Goal: Task Accomplishment & Management: Manage account settings

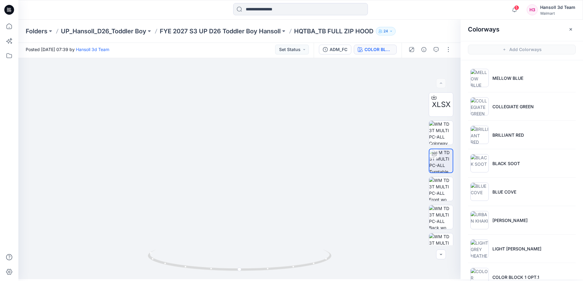
scroll to position [104, 0]
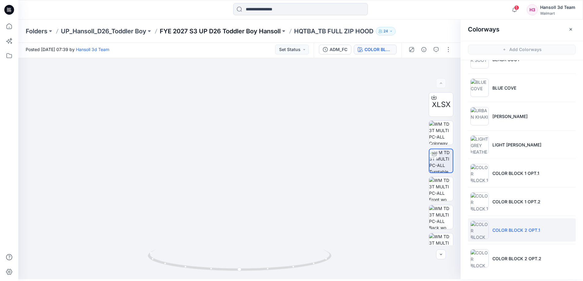
click at [244, 30] on p "FYE 2027 S3 UP D26 Toddler Boy Hansoll" at bounding box center [220, 31] width 121 height 9
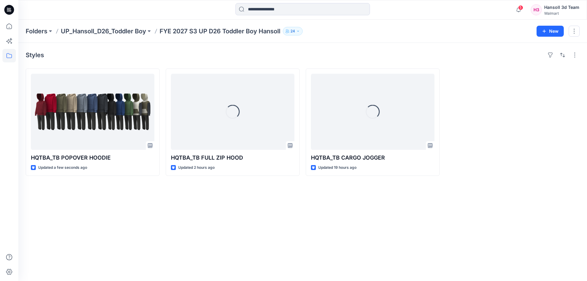
click at [123, 256] on div "Styles HQTBA_TB POPOVER HOODIE Updated a few seconds ago Loading... HQTBA_TB FU…" at bounding box center [302, 162] width 569 height 238
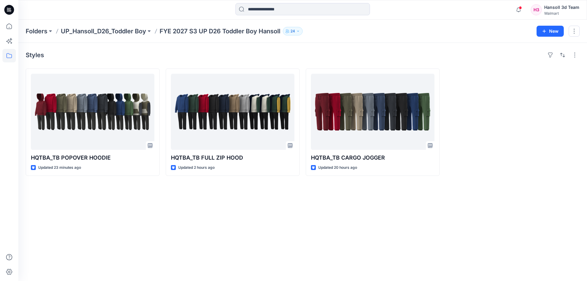
click at [257, 205] on div "Styles HQTBA_TB POPOVER HOODIE Updated 23 minutes ago HQTBA_TB FULL ZIP HOOD Up…" at bounding box center [302, 162] width 569 height 238
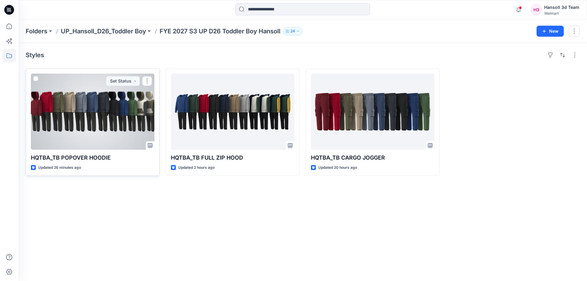
click at [98, 108] on div at bounding box center [93, 112] width 124 height 76
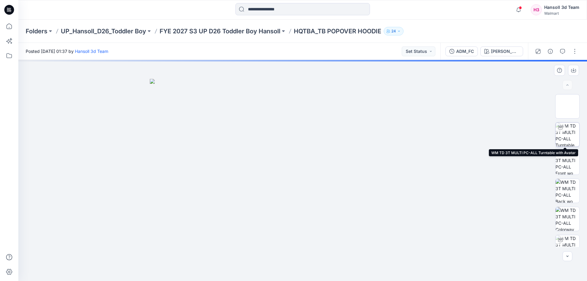
click at [572, 136] on img at bounding box center [568, 135] width 24 height 24
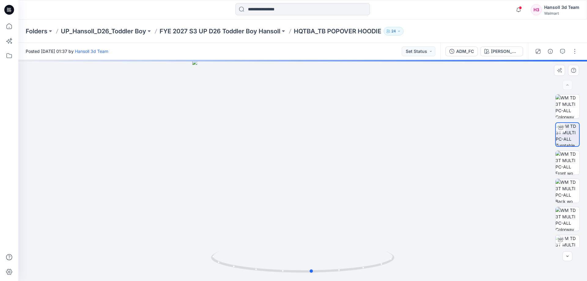
drag, startPoint x: 381, startPoint y: 254, endPoint x: 207, endPoint y: 263, distance: 174.6
click at [207, 263] on div at bounding box center [302, 170] width 569 height 221
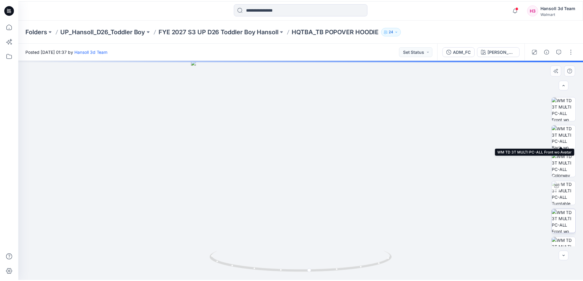
scroll to position [97, 0]
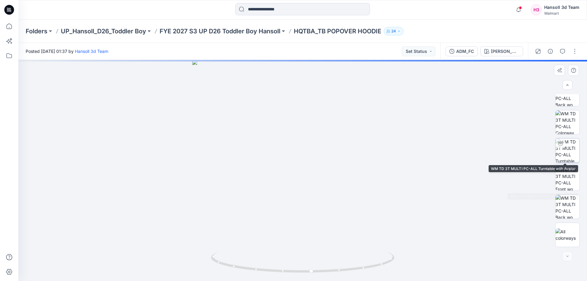
click at [569, 149] on img at bounding box center [568, 151] width 24 height 24
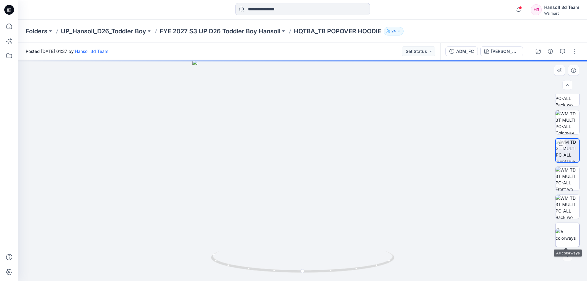
click at [565, 229] on img at bounding box center [568, 235] width 24 height 13
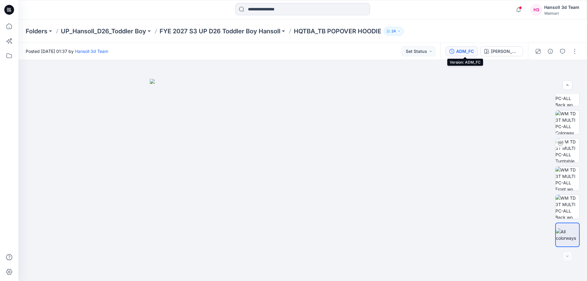
click at [459, 53] on button "ADM_FC" at bounding box center [462, 51] width 32 height 10
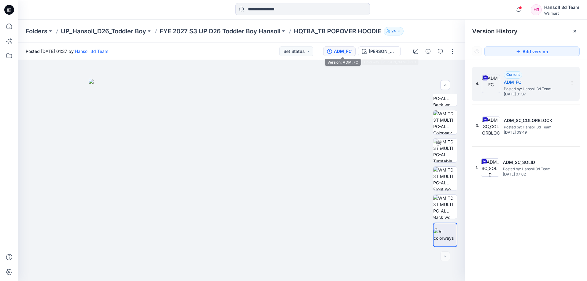
click at [344, 47] on button "ADM_FC" at bounding box center [339, 51] width 32 height 10
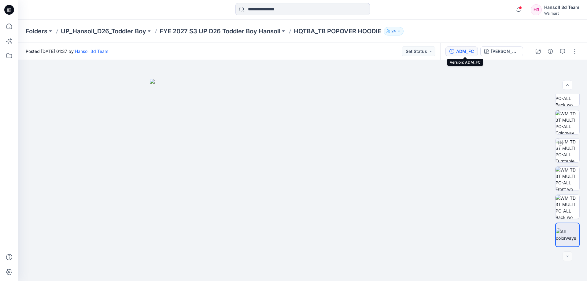
click at [474, 52] on div "ADM_FC" at bounding box center [465, 51] width 18 height 7
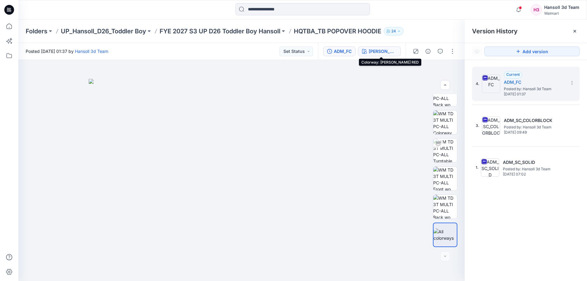
click at [382, 51] on div "[PERSON_NAME] RED" at bounding box center [383, 51] width 28 height 7
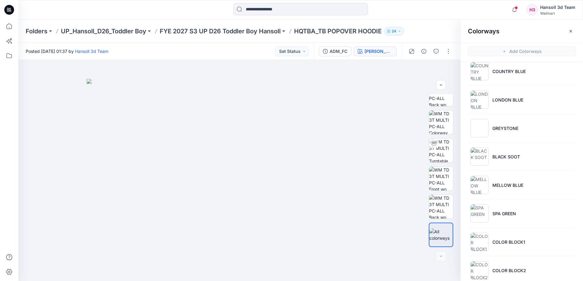
scroll to position [189, 0]
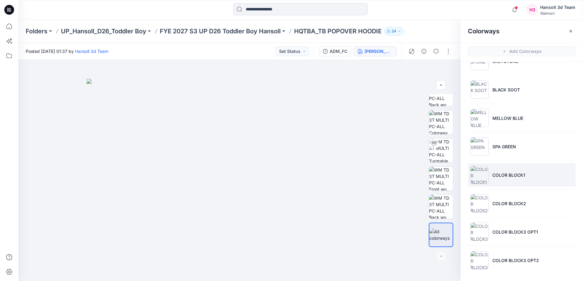
click at [537, 179] on li "COLOR BLOCK1" at bounding box center [522, 174] width 108 height 23
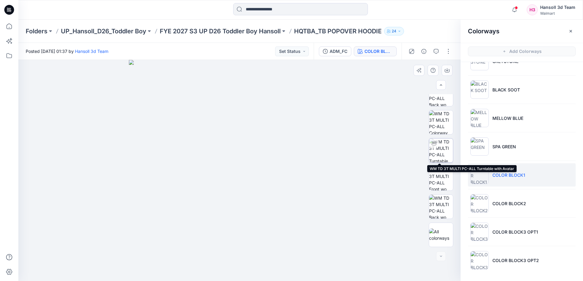
click at [432, 149] on img at bounding box center [441, 151] width 24 height 24
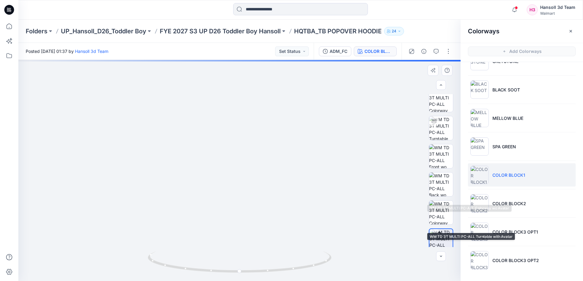
scroll to position [5, 0]
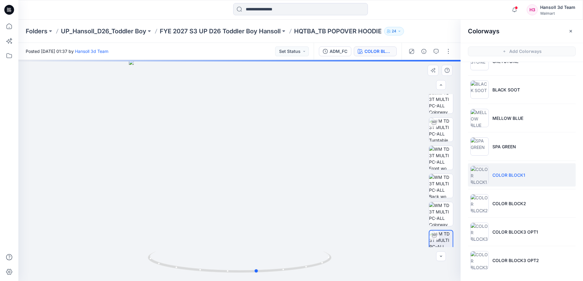
drag, startPoint x: 287, startPoint y: 266, endPoint x: 121, endPoint y: 245, distance: 166.8
click at [121, 245] on div at bounding box center [239, 170] width 442 height 221
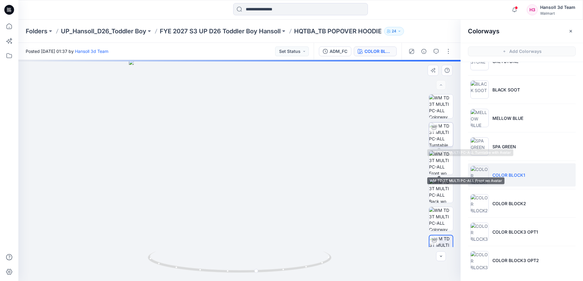
click at [433, 128] on icon at bounding box center [433, 127] width 5 height 5
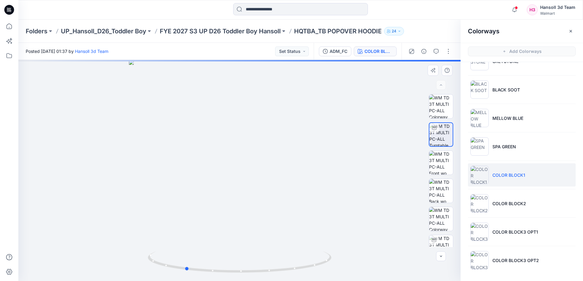
drag, startPoint x: 329, startPoint y: 259, endPoint x: 91, endPoint y: 262, distance: 238.0
click at [91, 262] on div at bounding box center [239, 170] width 442 height 221
drag, startPoint x: 315, startPoint y: 267, endPoint x: 181, endPoint y: 272, distance: 134.4
click at [181, 272] on icon at bounding box center [240, 262] width 185 height 23
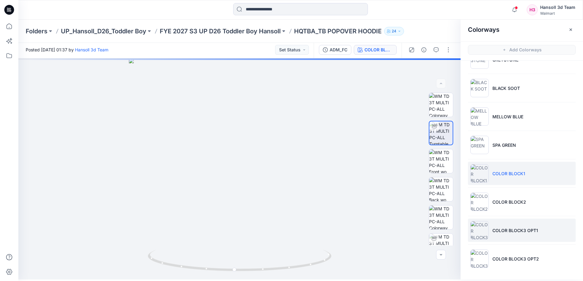
scroll to position [2, 0]
click at [534, 222] on li "COLOR BLOCK3 OPT1" at bounding box center [522, 229] width 108 height 23
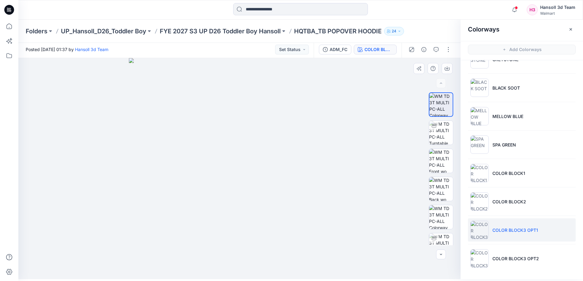
click at [254, 179] on img at bounding box center [239, 168] width 221 height 221
click at [434, 235] on div at bounding box center [434, 238] width 10 height 10
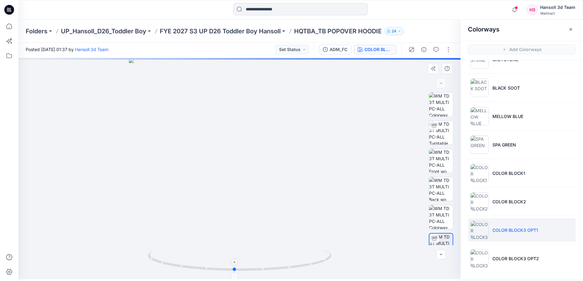
drag, startPoint x: 297, startPoint y: 271, endPoint x: 292, endPoint y: 270, distance: 5.3
click at [292, 270] on icon at bounding box center [240, 261] width 185 height 23
click at [496, 254] on li "COLOR BLOCK3 OPT2" at bounding box center [522, 258] width 108 height 23
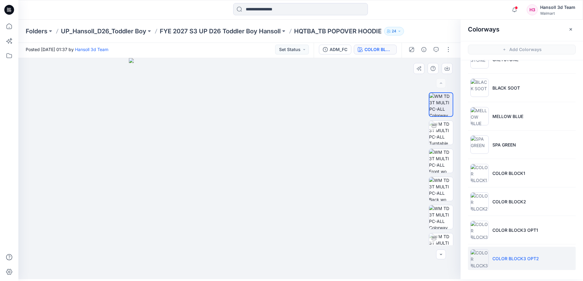
click at [298, 256] on img at bounding box center [239, 168] width 221 height 221
click at [264, 267] on img at bounding box center [239, 168] width 221 height 221
click at [278, 222] on img at bounding box center [239, 168] width 221 height 221
click at [436, 231] on div at bounding box center [441, 168] width 24 height 153
click at [436, 241] on div at bounding box center [434, 238] width 10 height 10
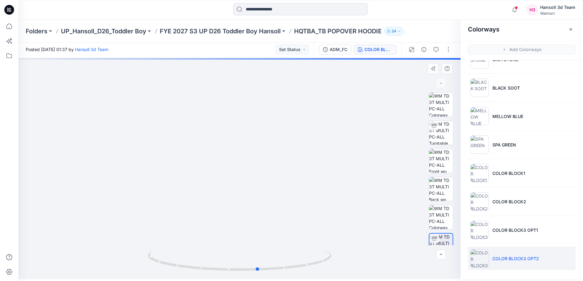
drag, startPoint x: 278, startPoint y: 271, endPoint x: 113, endPoint y: 260, distance: 165.3
click at [113, 260] on div at bounding box center [239, 168] width 442 height 221
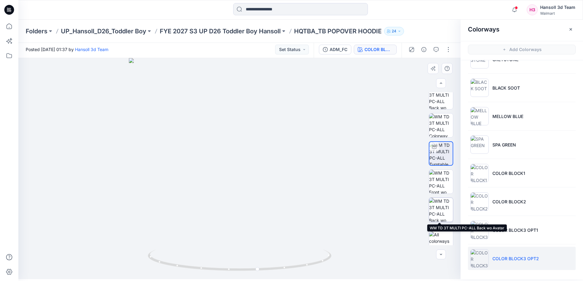
click at [440, 215] on img at bounding box center [441, 210] width 24 height 24
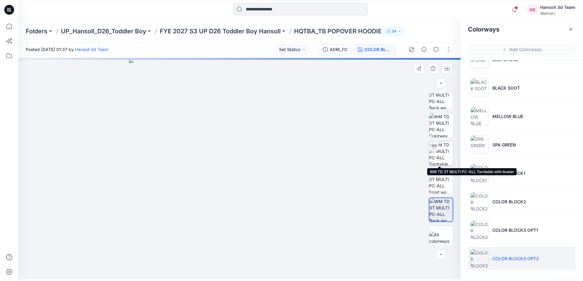
click at [445, 159] on img at bounding box center [441, 154] width 24 height 24
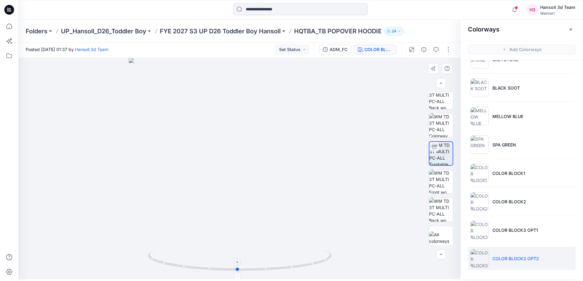
click at [327, 261] on icon at bounding box center [240, 261] width 185 height 23
click at [523, 229] on p "COLOR BLOCK3 OPT1" at bounding box center [515, 230] width 46 height 6
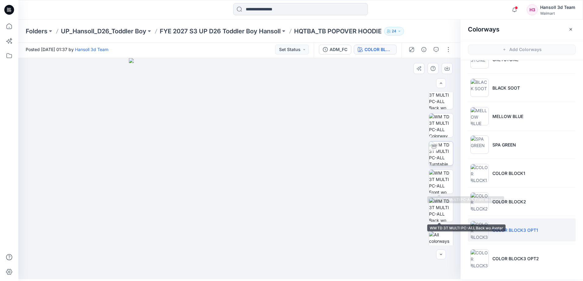
click at [440, 159] on img at bounding box center [441, 154] width 24 height 24
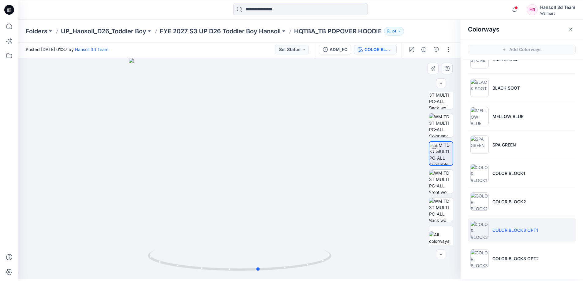
drag, startPoint x: 291, startPoint y: 264, endPoint x: 136, endPoint y: 199, distance: 167.6
click at [136, 199] on div at bounding box center [239, 168] width 442 height 221
click at [377, 158] on div at bounding box center [239, 168] width 442 height 221
click at [507, 262] on p "COLOR BLOCK3 OPT2" at bounding box center [515, 258] width 46 height 6
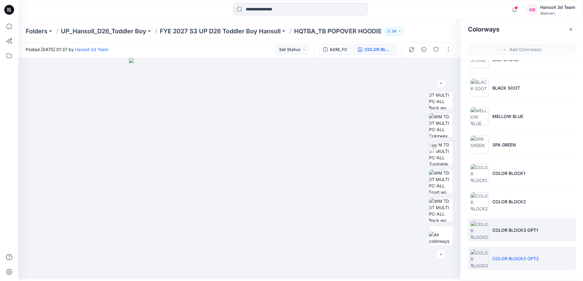
click at [556, 233] on li "COLOR BLOCK3 OPT1" at bounding box center [522, 229] width 108 height 23
click at [542, 227] on li "COLOR BLOCK3 OPT1" at bounding box center [522, 229] width 108 height 23
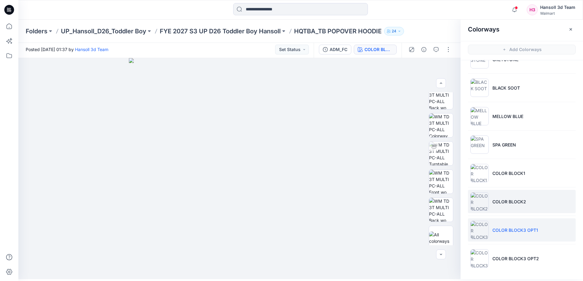
click at [501, 202] on p "COLOR BLOCK2" at bounding box center [509, 202] width 34 height 6
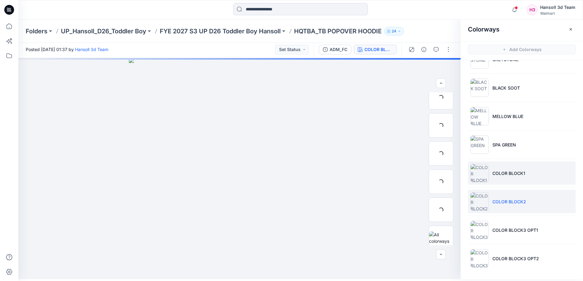
click at [506, 173] on p "COLOR BLOCK1" at bounding box center [508, 173] width 33 height 6
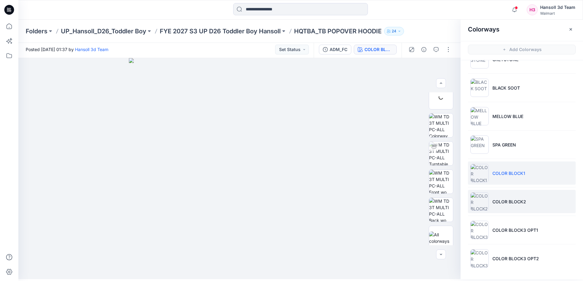
click at [515, 206] on li "COLOR BLOCK2" at bounding box center [522, 201] width 108 height 23
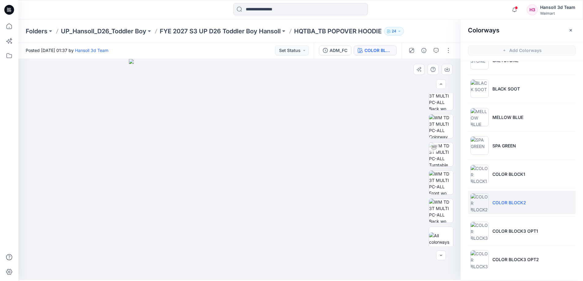
scroll to position [2, 0]
click at [507, 254] on li "COLOR BLOCK3 OPT2" at bounding box center [522, 258] width 108 height 23
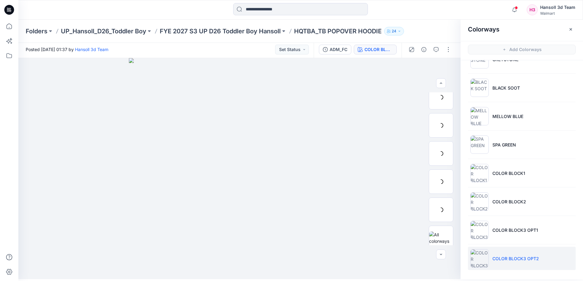
click at [519, 247] on li "COLOR BLOCK3 OPT2" at bounding box center [522, 258] width 108 height 23
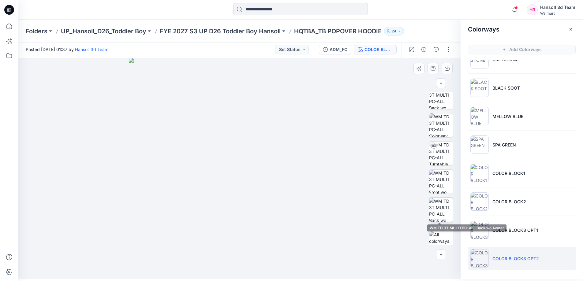
click at [437, 206] on img at bounding box center [441, 210] width 24 height 24
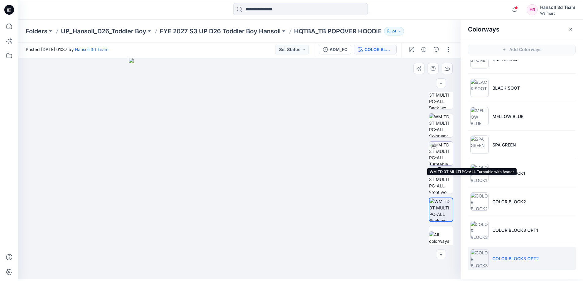
click at [438, 147] on img at bounding box center [441, 154] width 24 height 24
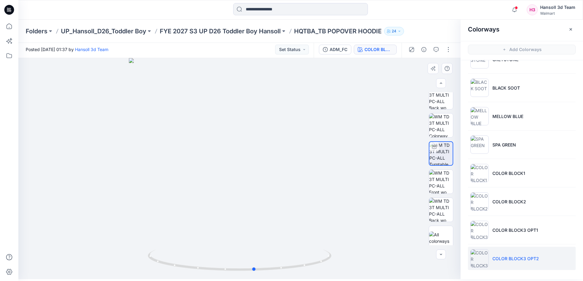
drag, startPoint x: 285, startPoint y: 272, endPoint x: 116, endPoint y: 245, distance: 171.8
click at [116, 245] on div at bounding box center [239, 168] width 442 height 221
drag, startPoint x: 395, startPoint y: 12, endPoint x: 393, endPoint y: 9, distance: 3.1
click at [394, 10] on div at bounding box center [300, 9] width 282 height 13
click at [445, 48] on button "button" at bounding box center [448, 50] width 10 height 10
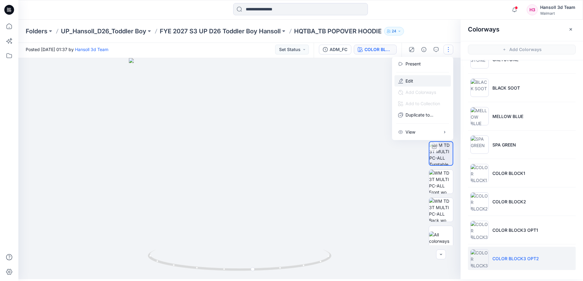
click at [431, 81] on button "Edit" at bounding box center [422, 80] width 56 height 11
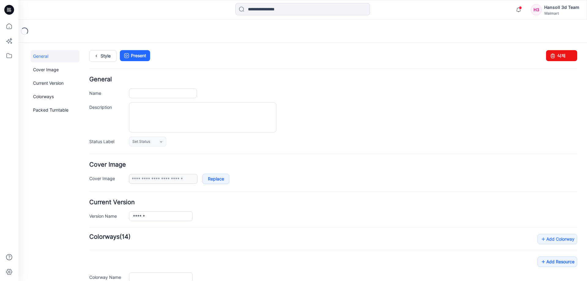
type input "**********"
type input "*********"
type input "**********"
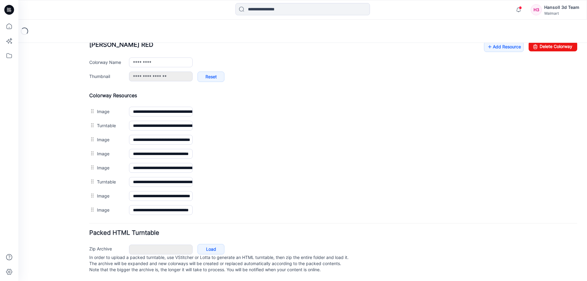
scroll to position [191, 0]
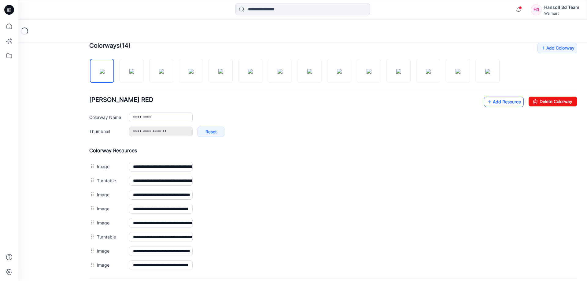
click at [504, 106] on link "Add Resource" at bounding box center [504, 102] width 40 height 10
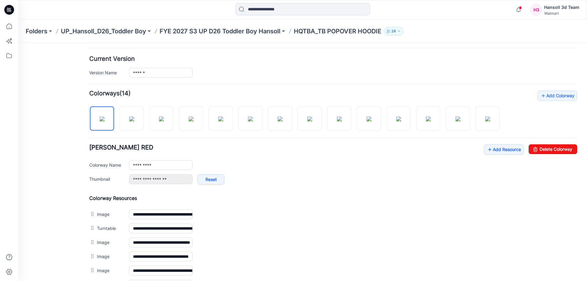
scroll to position [0, 0]
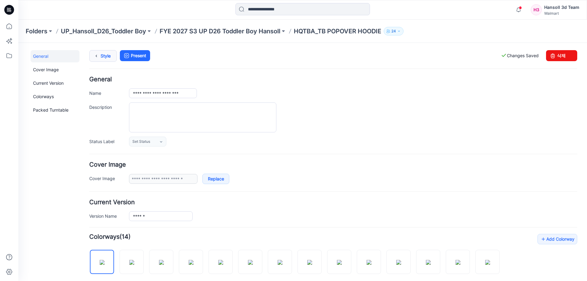
click at [111, 52] on link "Style" at bounding box center [103, 56] width 28 height 12
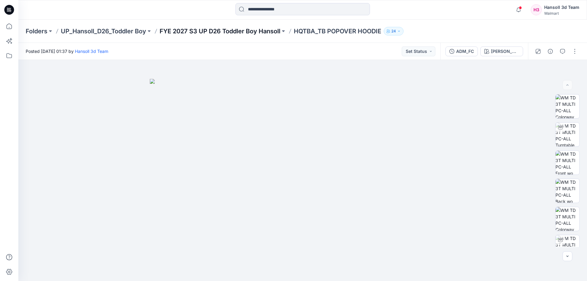
click at [251, 29] on p "FYE 2027 S3 UP D26 Toddler Boy Hansoll" at bounding box center [220, 31] width 121 height 9
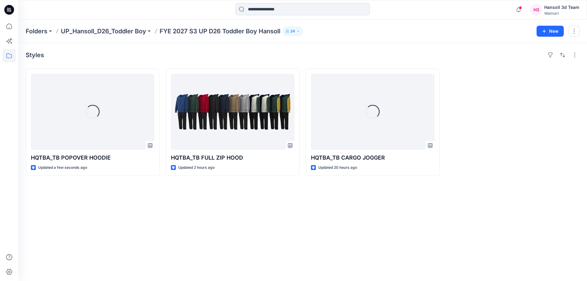
click at [203, 270] on div "Styles Loading... HQTBA_TB POPOVER HOODIE Updated a few seconds ago HQTBA_TB FU…" at bounding box center [302, 162] width 569 height 238
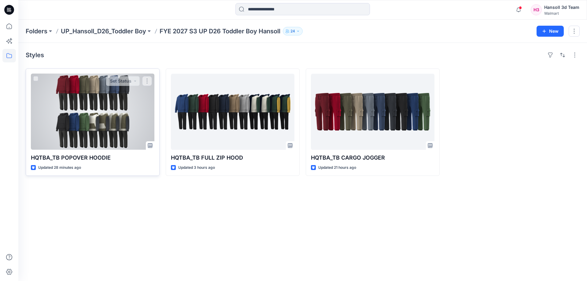
click at [105, 87] on div at bounding box center [93, 112] width 124 height 76
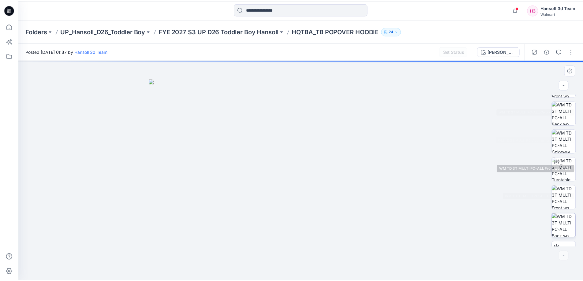
scroll to position [125, 0]
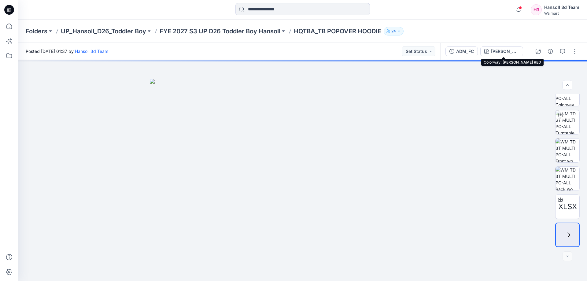
drag, startPoint x: 505, startPoint y: 52, endPoint x: 507, endPoint y: 58, distance: 6.2
click at [505, 52] on div "[PERSON_NAME] RED" at bounding box center [505, 51] width 28 height 7
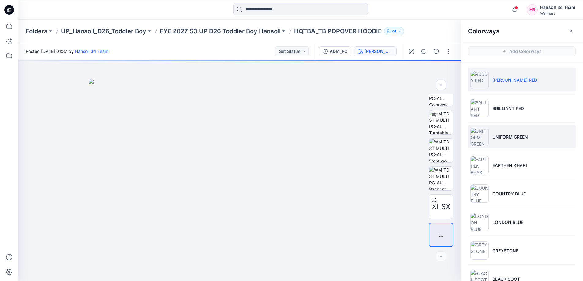
click at [512, 140] on li "UNIFORM GREEN" at bounding box center [522, 136] width 108 height 23
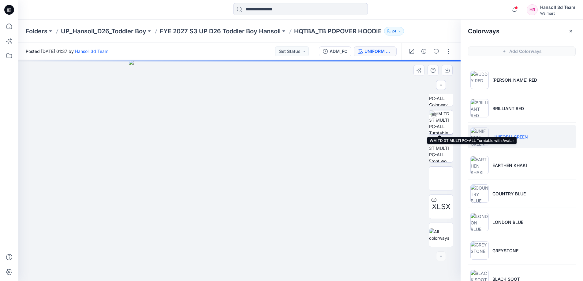
click at [442, 126] on img at bounding box center [441, 122] width 24 height 24
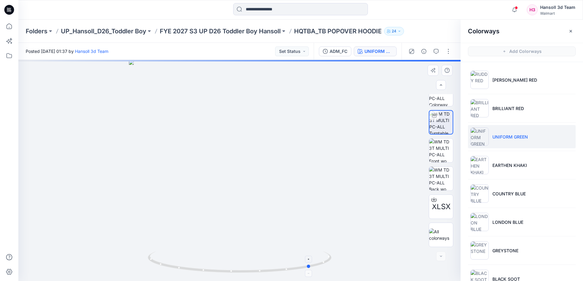
drag, startPoint x: 301, startPoint y: 267, endPoint x: 199, endPoint y: 255, distance: 101.9
click at [195, 257] on icon at bounding box center [240, 262] width 185 height 23
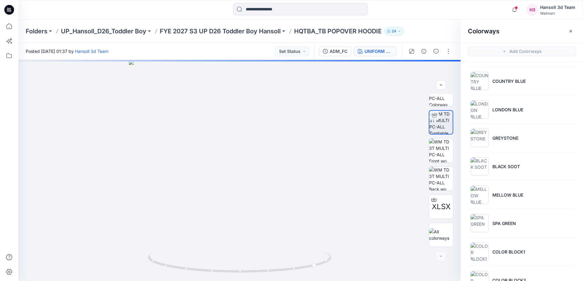
scroll to position [189, 0]
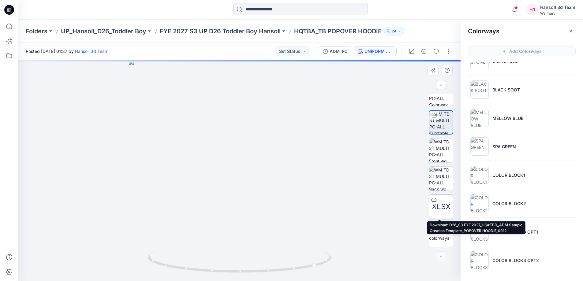
click at [444, 209] on span "XLSX" at bounding box center [441, 206] width 19 height 11
